Goal: Navigation & Orientation: Find specific page/section

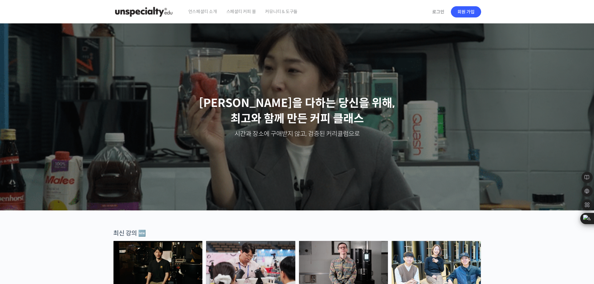
click at [214, 10] on span "언스페셜티 소개" at bounding box center [202, 12] width 29 height 24
